Goal: Navigation & Orientation: Find specific page/section

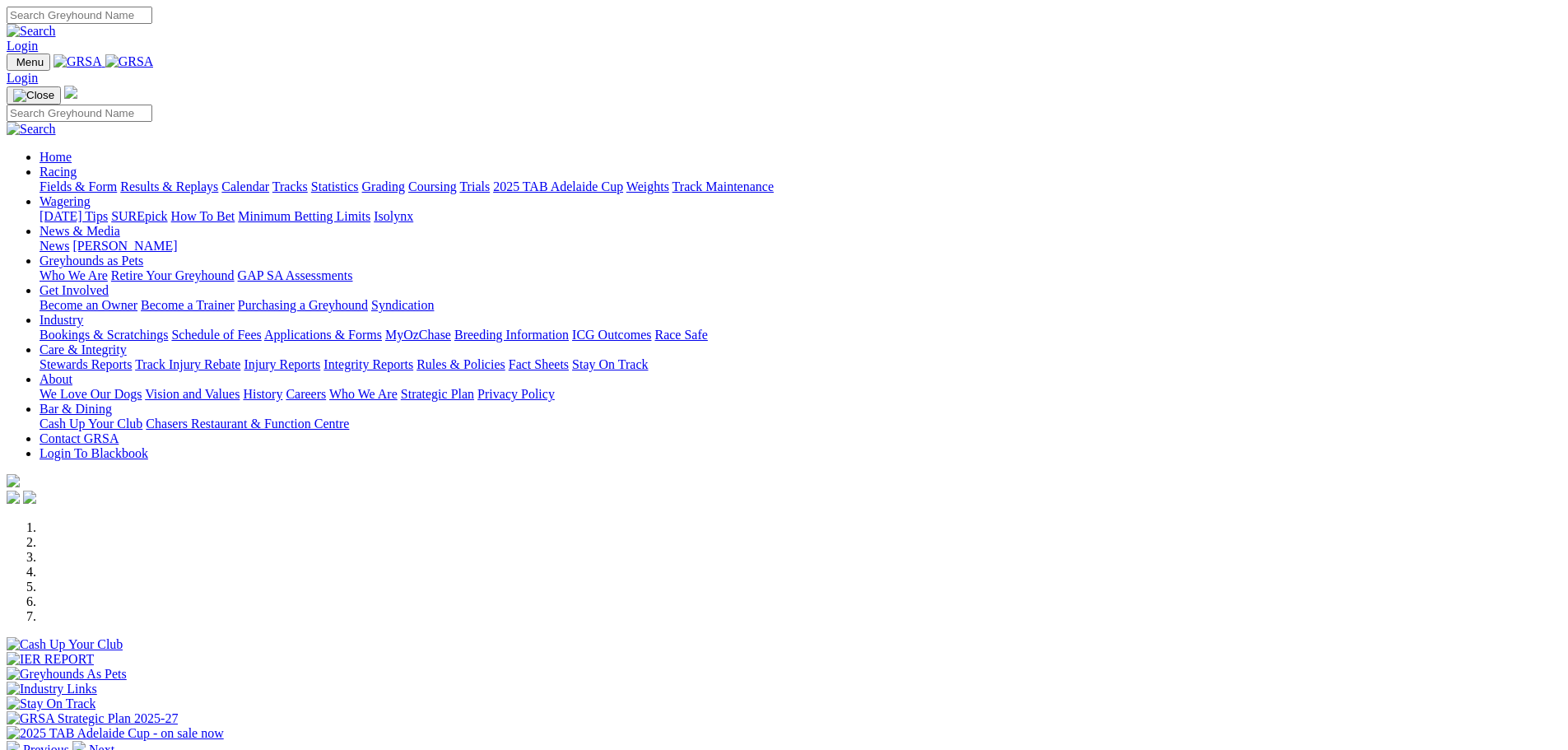
scroll to position [247, 0]
click at [132, 357] on link "Stewards Reports" at bounding box center [86, 363] width 92 height 14
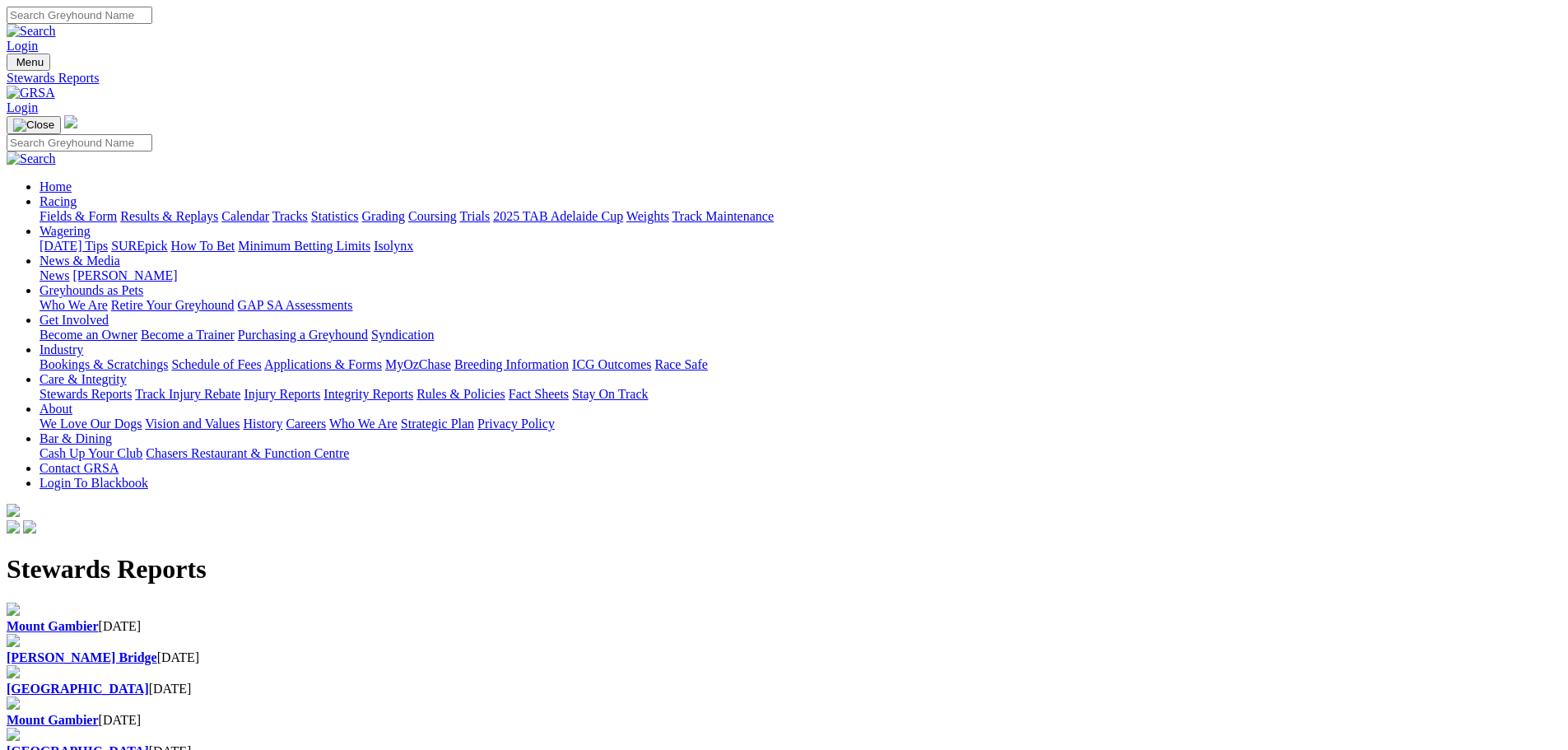
click at [359, 619] on div "Mount Gambier 10 Aug 2025" at bounding box center [783, 626] width 1554 height 14
click at [536, 651] on div "Murray Bridge 10 Aug 2025" at bounding box center [783, 658] width 1554 height 14
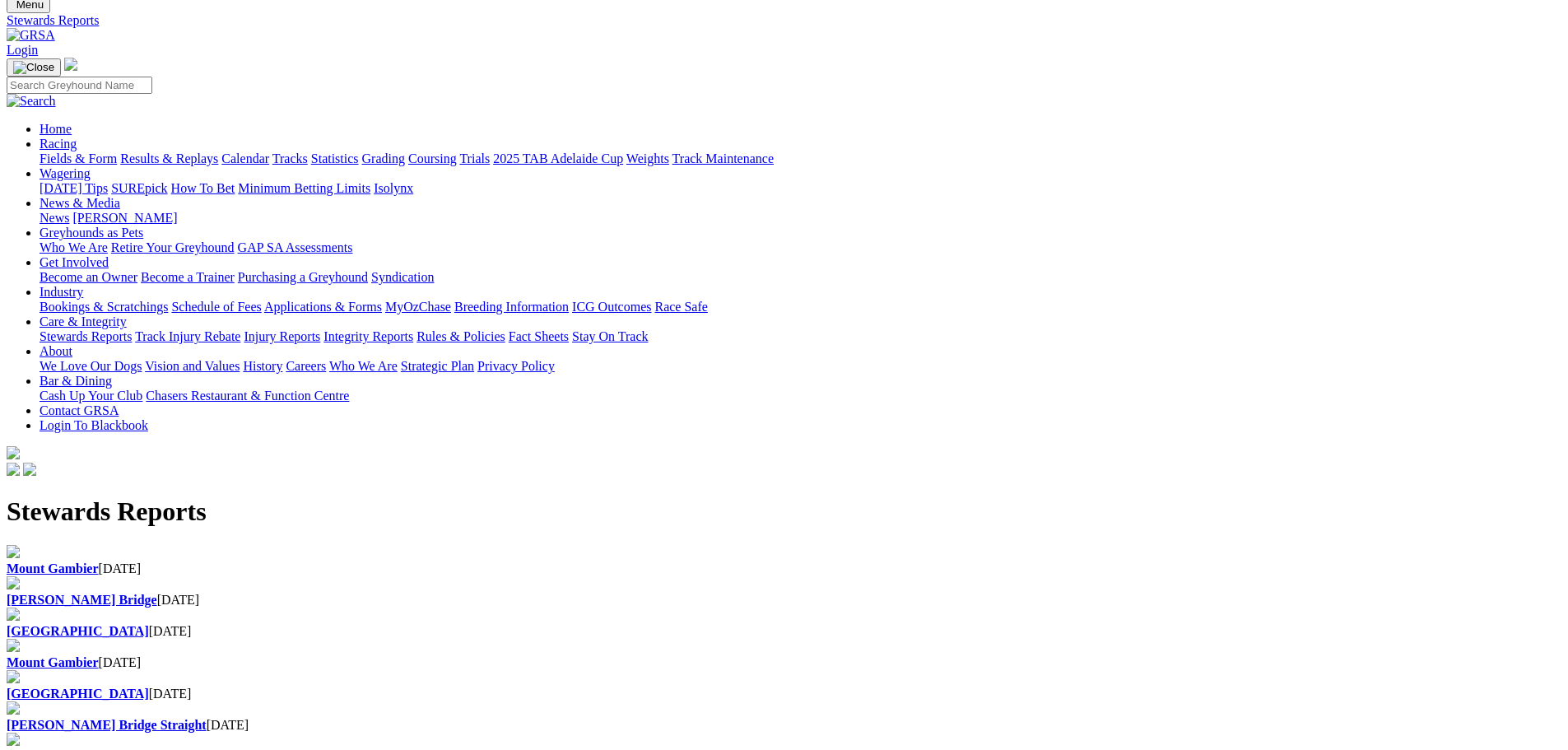
scroll to position [82, 0]
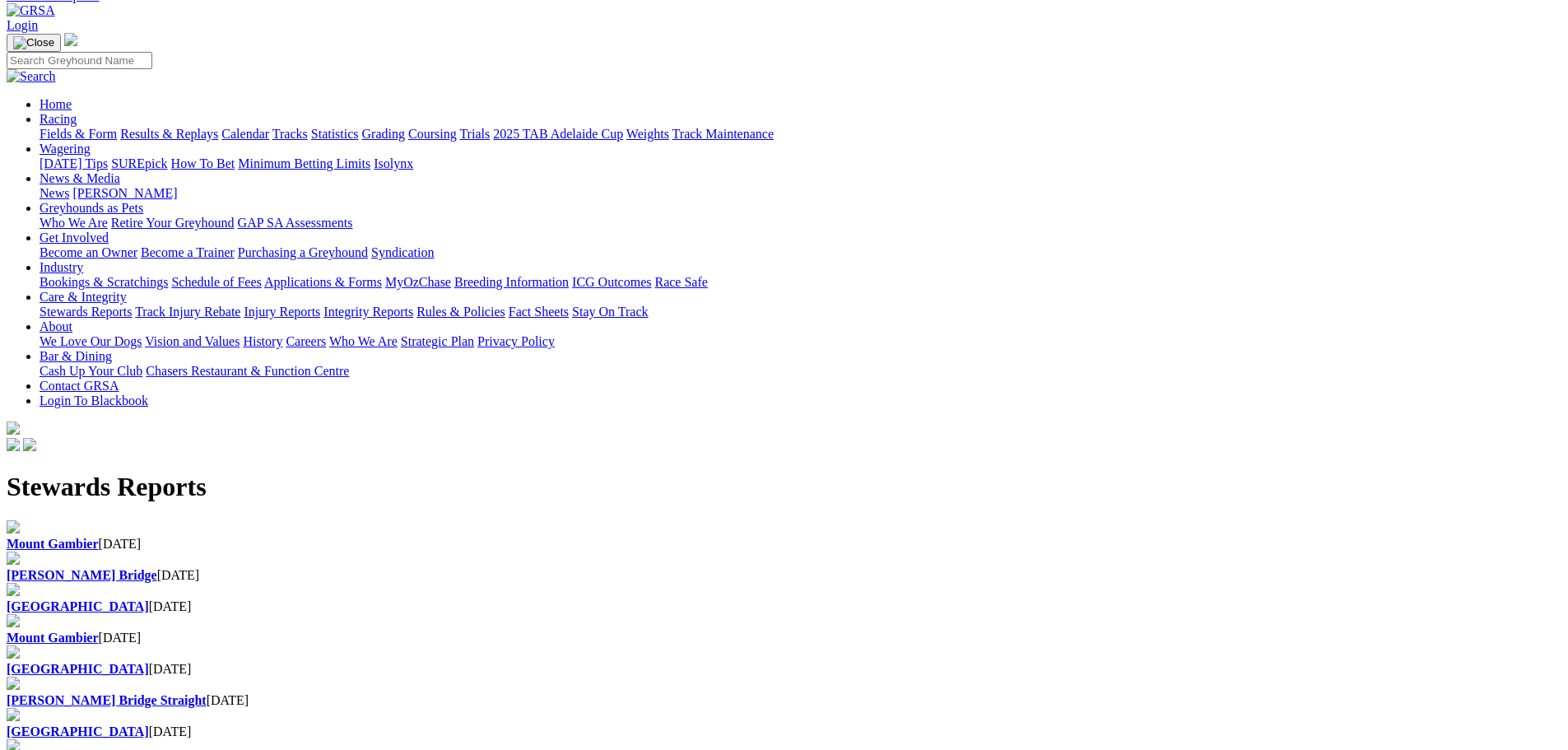
click at [540, 568] on div "Murray Bridge 10 Aug 2025" at bounding box center [783, 576] width 1554 height 14
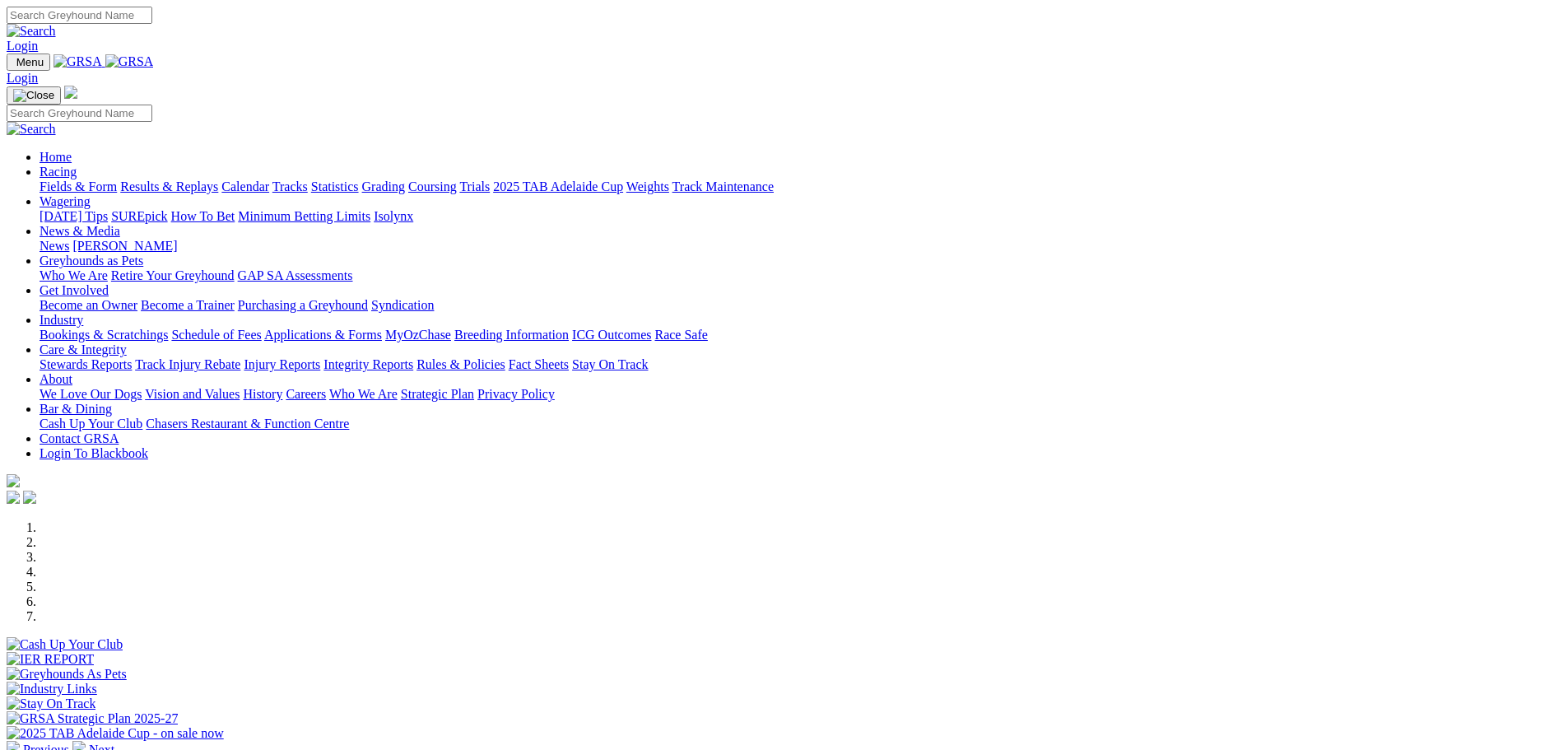
click at [359, 180] on link "Statistics" at bounding box center [334, 186] width 48 height 14
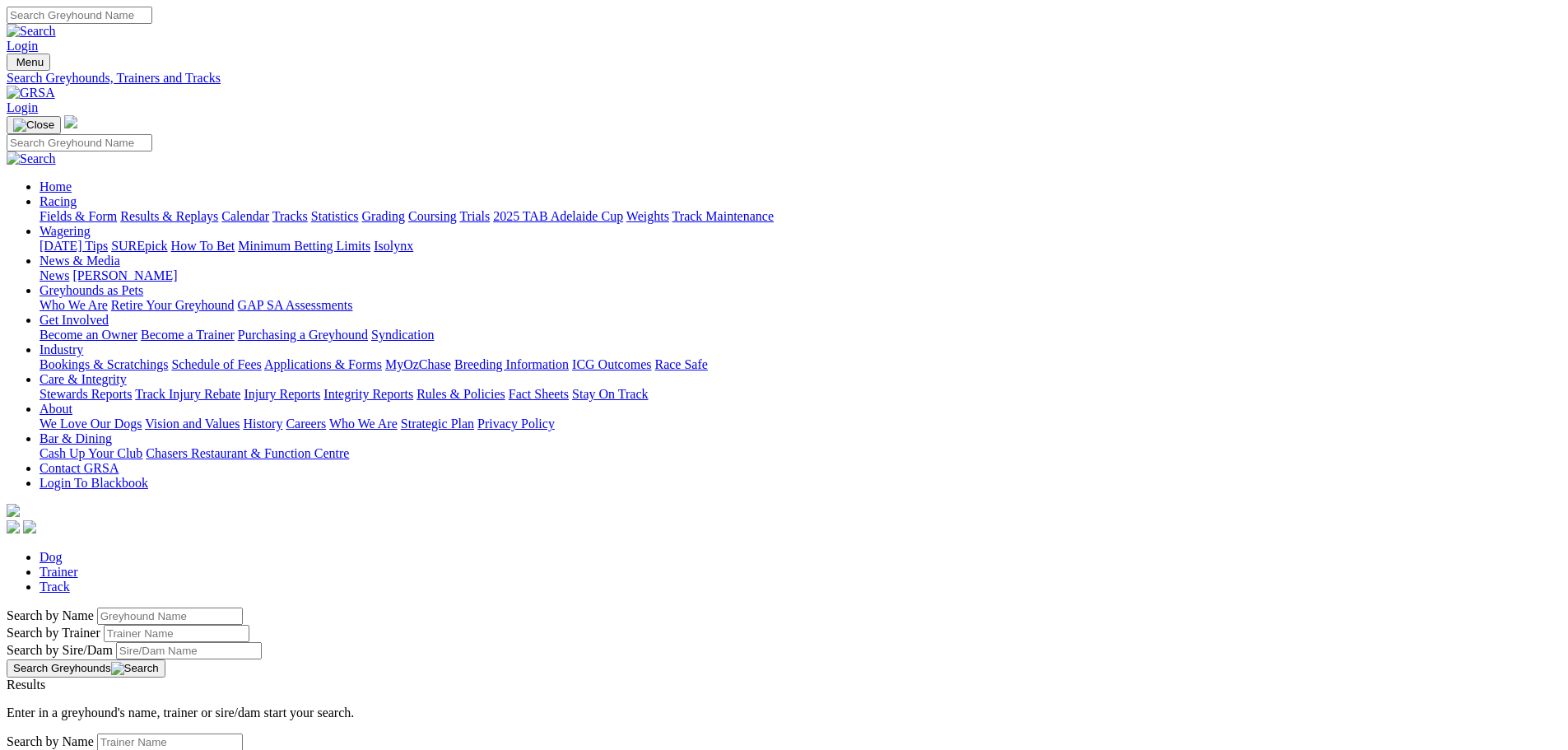
click at [243, 607] on input "Search by Greyhound name" at bounding box center [170, 615] width 145 height 17
type input "Top Cadillac"
click at [74, 692] on link "Top Cadillac" at bounding box center [40, 698] width 68 height 14
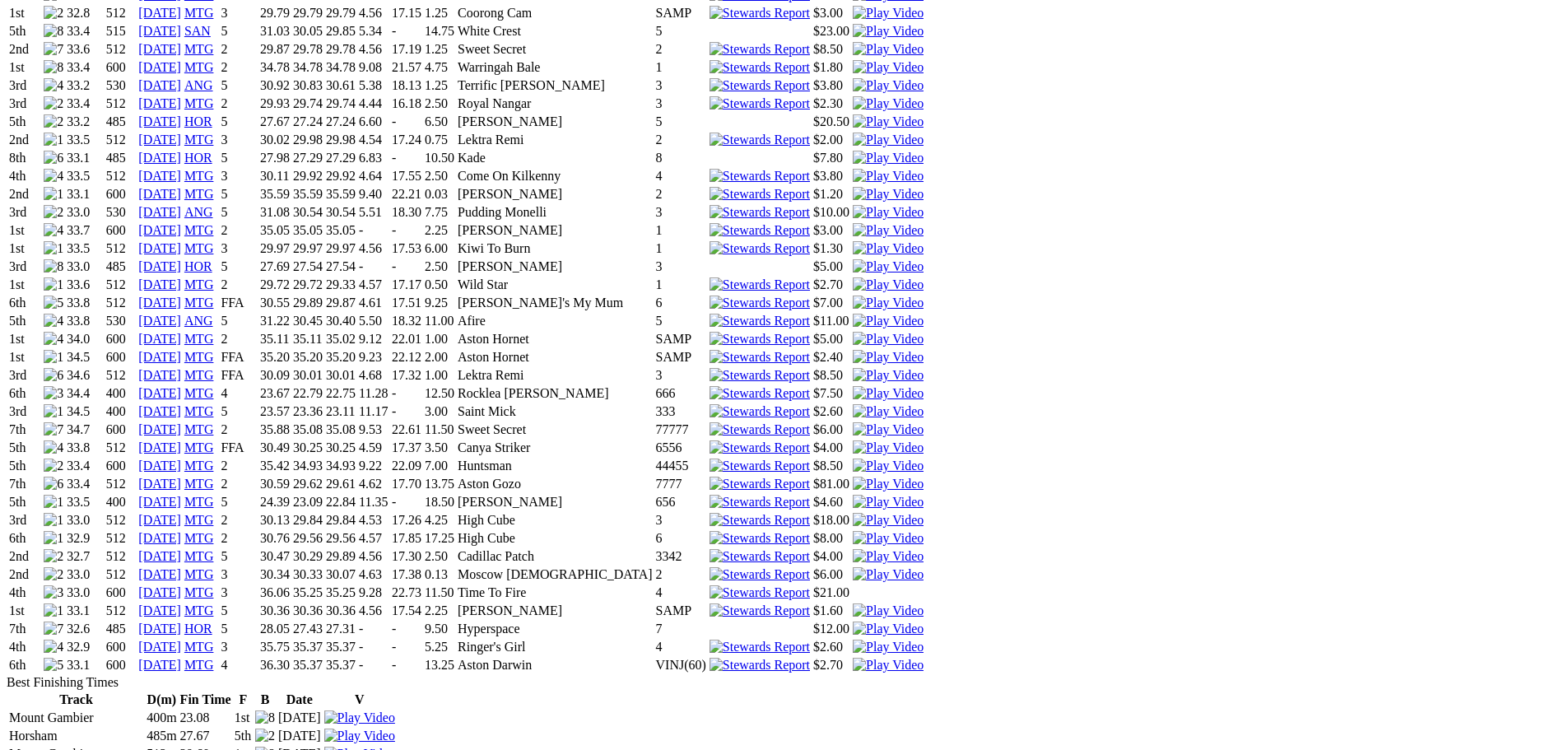
scroll to position [2058, 0]
